Goal: Navigation & Orientation: Find specific page/section

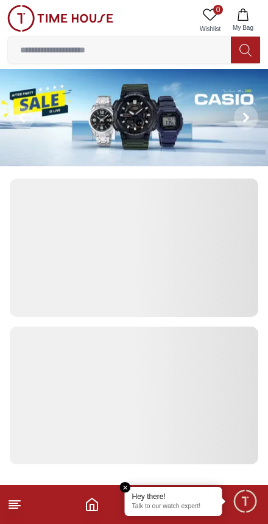
click at [125, 482] on em "Close tooltip" at bounding box center [125, 487] width 11 height 11
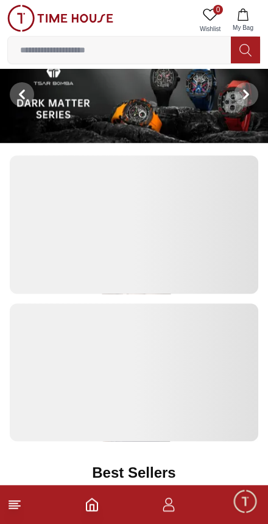
scroll to position [28, 0]
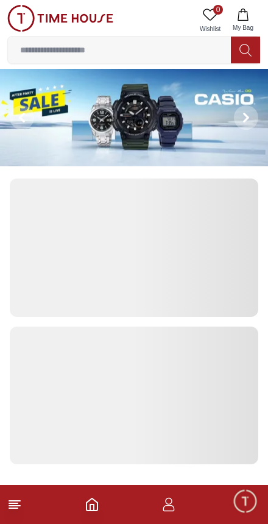
click at [18, 504] on icon at bounding box center [14, 504] width 15 height 15
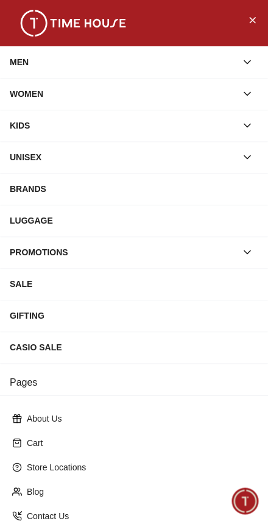
click at [127, 63] on div "MEN" at bounding box center [123, 62] width 227 height 22
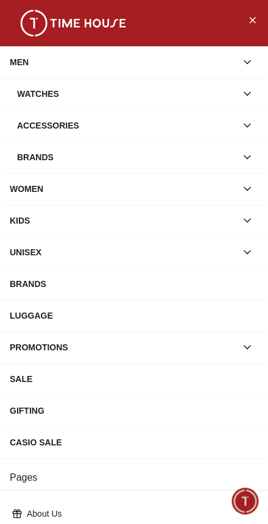
click at [252, 55] on button "button" at bounding box center [247, 62] width 22 height 22
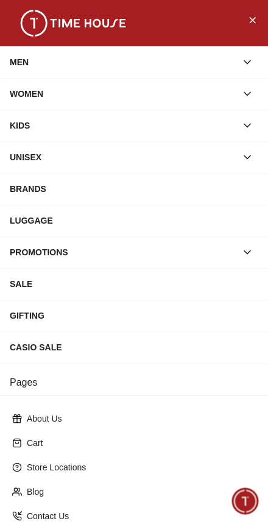
click at [246, 57] on icon "button" at bounding box center [247, 62] width 12 height 12
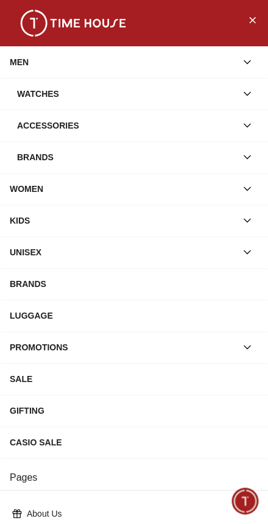
click at [247, 92] on icon "button" at bounding box center [247, 94] width 12 height 12
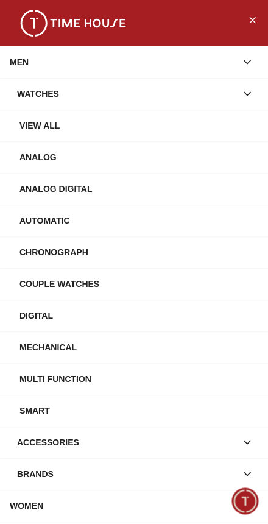
click at [167, 125] on div "View All" at bounding box center [138, 125] width 239 height 22
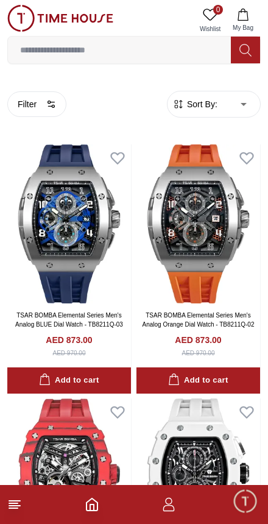
click at [47, 102] on icon "button" at bounding box center [51, 104] width 10 height 10
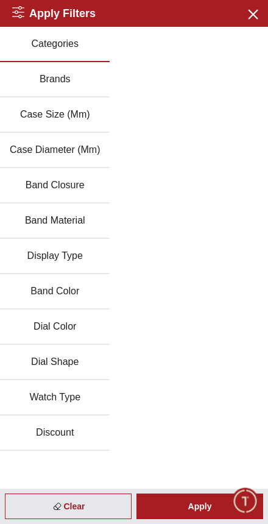
click at [88, 505] on div "Clear" at bounding box center [68, 506] width 127 height 26
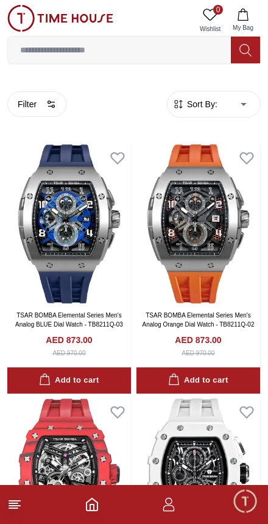
click at [16, 505] on line at bounding box center [14, 505] width 11 height 0
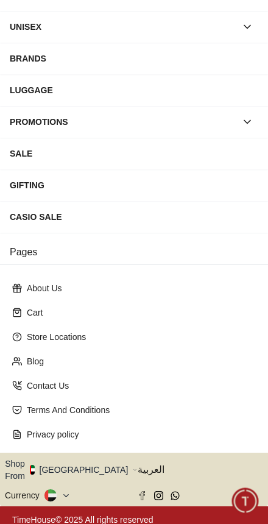
scroll to position [130, 0]
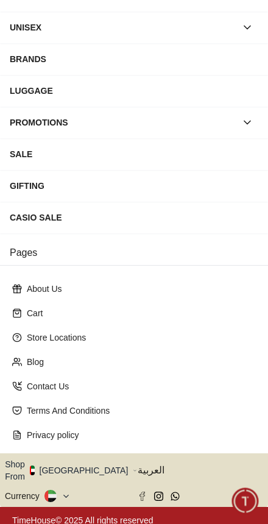
click at [88, 463] on button "Shop From [GEOGRAPHIC_DATA]" at bounding box center [71, 470] width 132 height 24
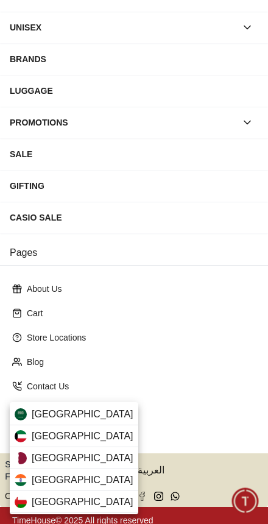
click at [68, 462] on div "[GEOGRAPHIC_DATA]" at bounding box center [74, 458] width 128 height 22
